Goal: Task Accomplishment & Management: Manage account settings

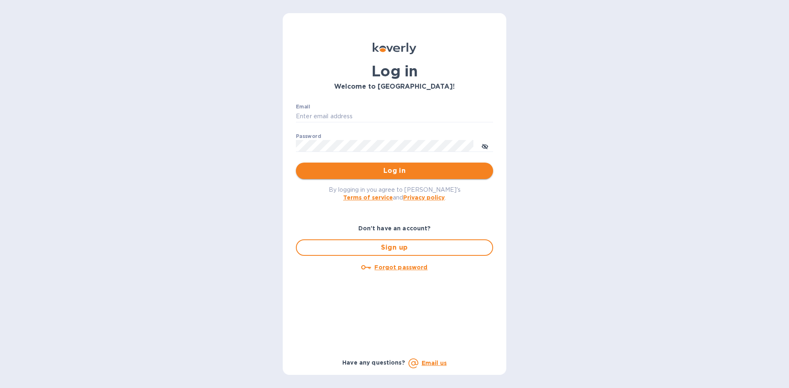
type input "[EMAIL_ADDRESS][DOMAIN_NAME]"
click at [447, 172] on span "Log in" at bounding box center [394, 171] width 184 height 10
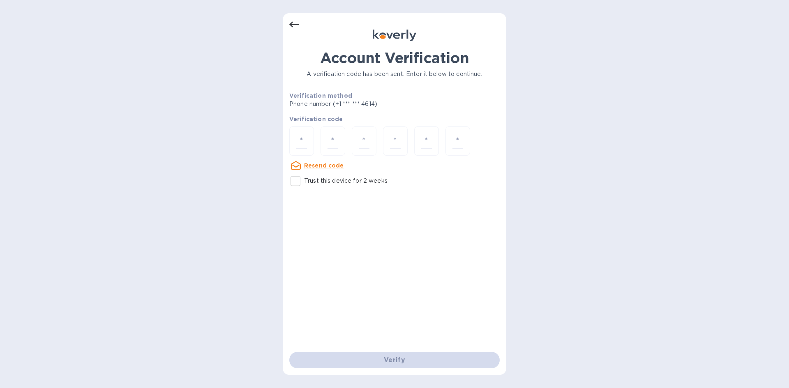
click at [294, 28] on icon at bounding box center [294, 25] width 10 height 10
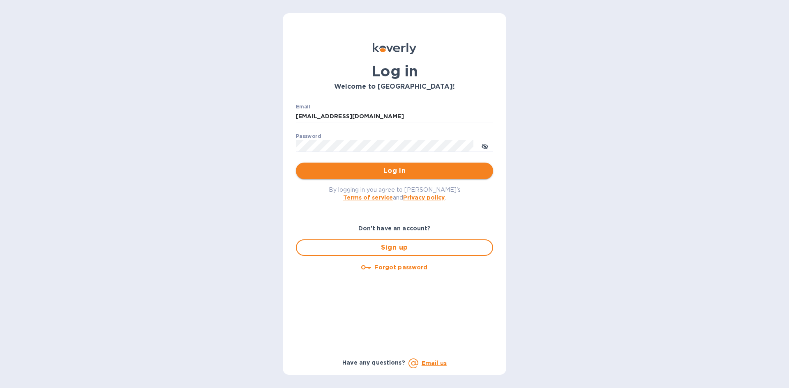
click at [367, 171] on span "Log in" at bounding box center [394, 171] width 184 height 10
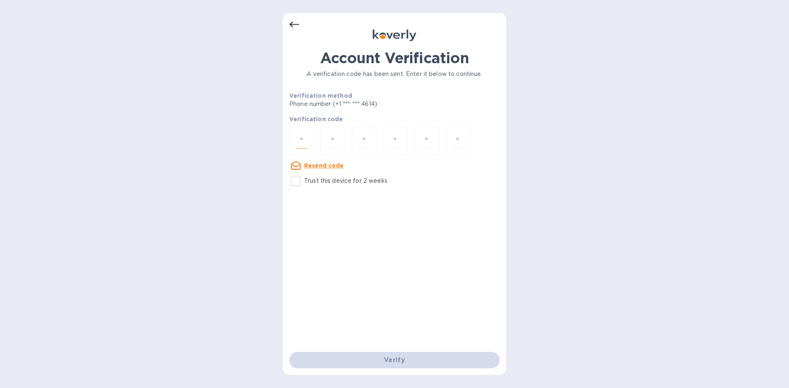
click at [299, 143] on input "number" at bounding box center [301, 141] width 11 height 15
type input "2"
type input "1"
type input "2"
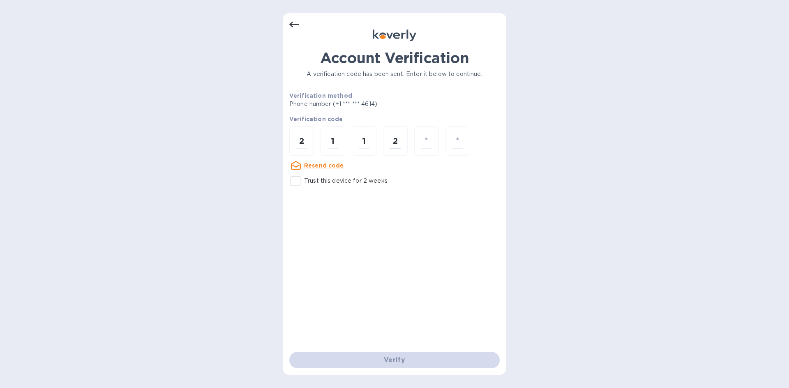
type input "0"
type input "5"
